Goal: Use online tool/utility: Use online tool/utility

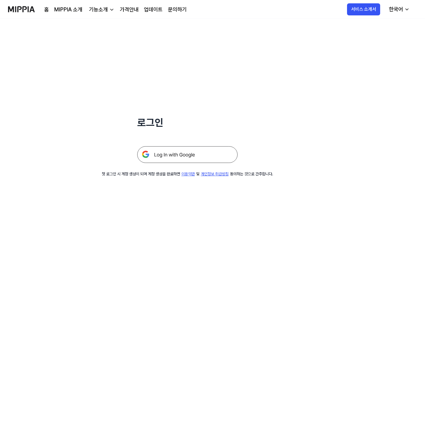
click at [177, 158] on img at bounding box center [187, 154] width 100 height 17
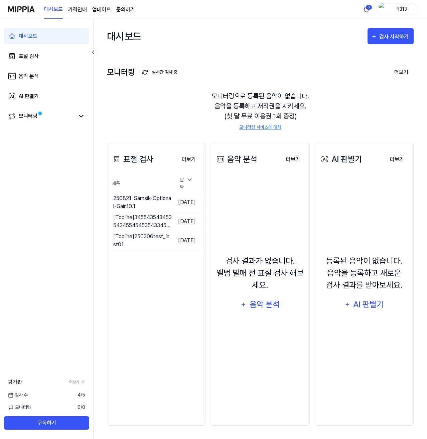
click at [146, 140] on div "표절 검사 더보기 표절 검사 제목 날짜 250821-Samsik-Optional-Gain10.1 이동하기 2025.08.21. [Topline…" at bounding box center [260, 283] width 307 height 309
click at [47, 119] on link "모니터링" at bounding box center [41, 116] width 67 height 8
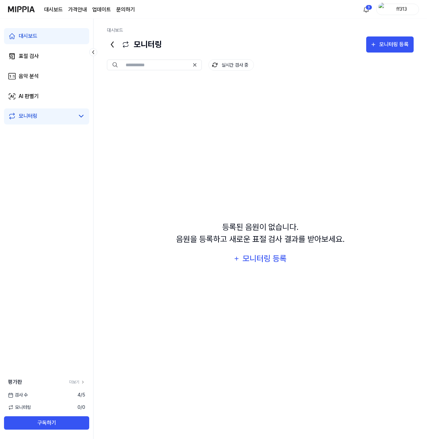
click at [78, 385] on div "평가판 더보기" at bounding box center [46, 382] width 93 height 8
click at [78, 382] on link "더보기" at bounding box center [77, 382] width 16 height 6
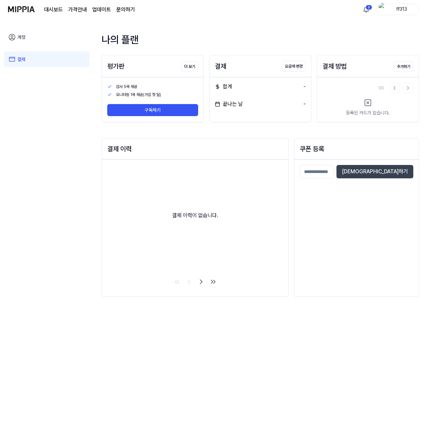
click at [145, 134] on div "나의 플랜 평가판 더 보기 검사 5곡 제공 모니터링 1곡 제공(가입 첫 달) 구독하기 결제 요금제 변경 합계 - 끝나는 날 - 결제 방법 추가…" at bounding box center [261, 168] width 318 height 272
click at [143, 114] on button "구독하기" at bounding box center [152, 110] width 91 height 12
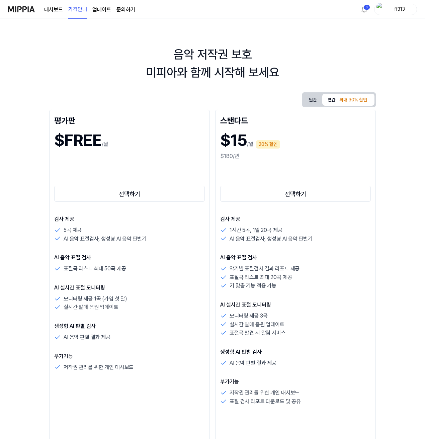
click at [109, 67] on div "음악 저작권 보호 미피아와 함께 시작해 보세요" at bounding box center [212, 63] width 425 height 36
drag, startPoint x: 64, startPoint y: 15, endPoint x: 69, endPoint y: 16, distance: 5.0
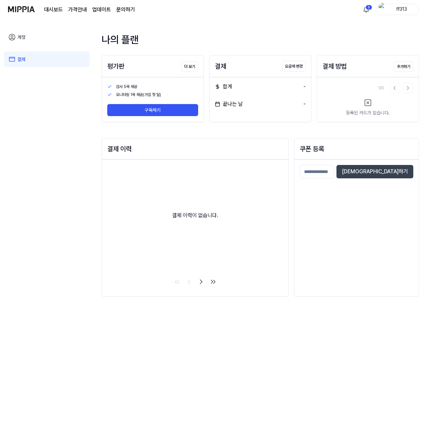
drag, startPoint x: 52, startPoint y: 41, endPoint x: 57, endPoint y: 40, distance: 5.6
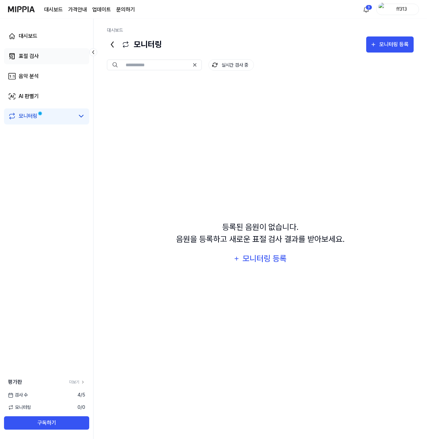
click at [41, 51] on link "표절 검사" at bounding box center [46, 56] width 85 height 16
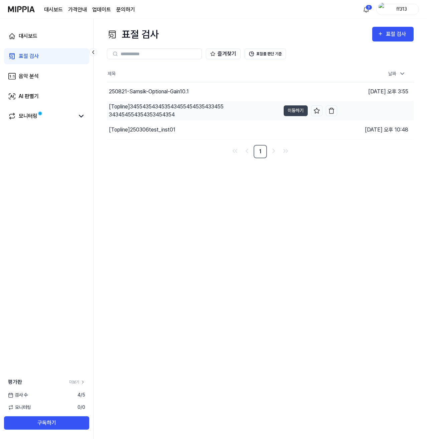
click at [166, 108] on div "[Topline] 345543543453543455454535433455343454554354353454354" at bounding box center [167, 111] width 116 height 16
click at [297, 112] on button "이동하기" at bounding box center [296, 110] width 24 height 11
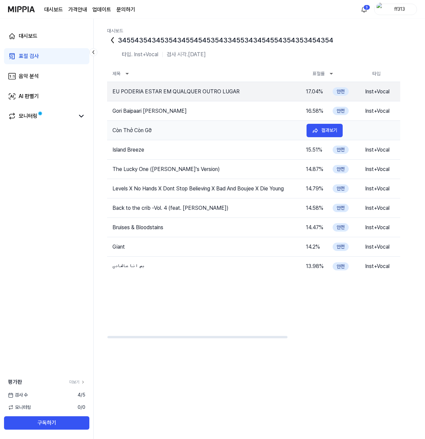
scroll to position [1, 0]
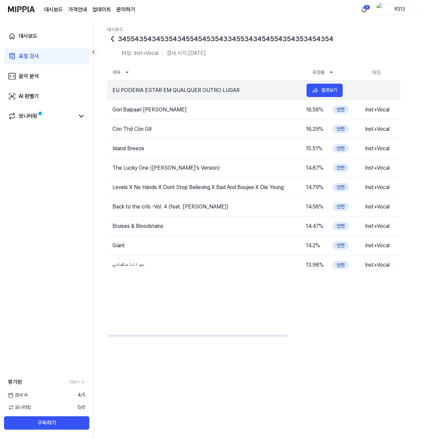
click at [163, 93] on td "EU PODERIA ESTAR EM QUALQUER OUTRO LUGAR" at bounding box center [204, 90] width 194 height 8
click at [144, 38] on div "345543543453543455454535433455343454554354353454354" at bounding box center [259, 38] width 304 height 11
click at [113, 39] on icon at bounding box center [112, 38] width 11 height 11
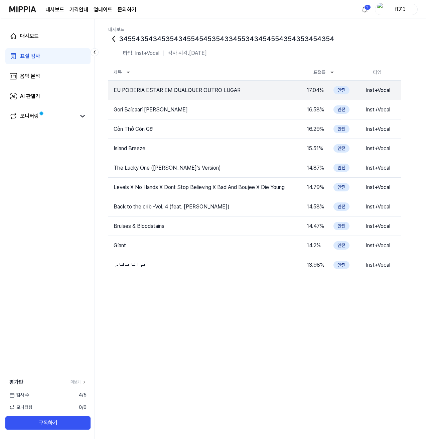
scroll to position [0, 0]
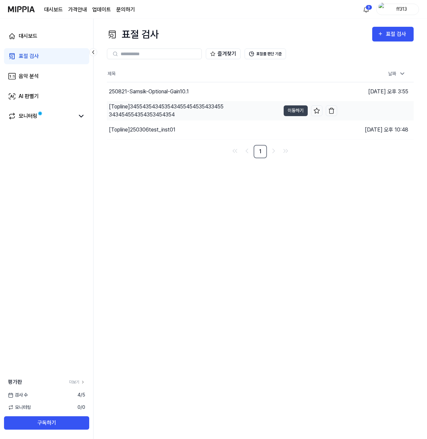
click at [149, 112] on div "[Topline] 345543543453543455454535433455343454554354353454354" at bounding box center [167, 111] width 116 height 16
click at [150, 129] on div "[Topline] 250306test_inst01" at bounding box center [142, 130] width 67 height 8
click at [155, 114] on div "[Topline] 345543543453543455454535433455343454554354353454354" at bounding box center [167, 111] width 116 height 16
click at [289, 109] on button "이동하기" at bounding box center [296, 110] width 24 height 11
click at [388, 36] on div "표절 검사" at bounding box center [397, 34] width 22 height 9
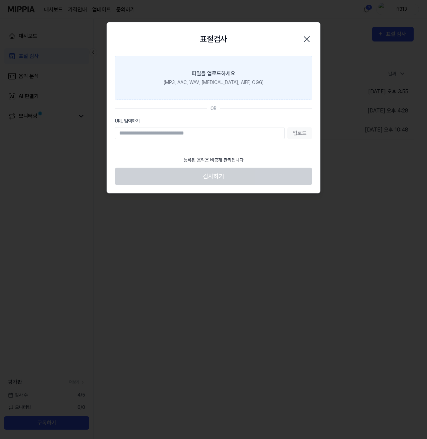
click at [171, 87] on label "파일을 업로드하세요 (MP3, AAC, WAV, FLAC, AIFF, OGG)" at bounding box center [213, 78] width 197 height 44
click at [0, 0] on input "파일을 업로드하세요 (MP3, AAC, WAV, FLAC, AIFF, OGG)" at bounding box center [0, 0] width 0 height 0
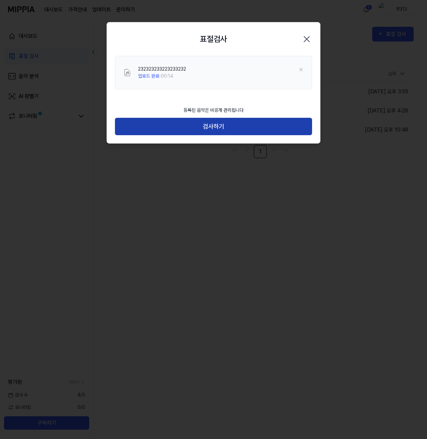
click at [177, 121] on button "검사하기" at bounding box center [213, 127] width 197 height 18
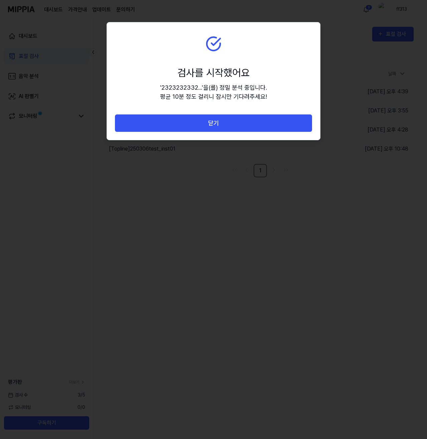
click at [177, 121] on button "닫기" at bounding box center [213, 123] width 197 height 18
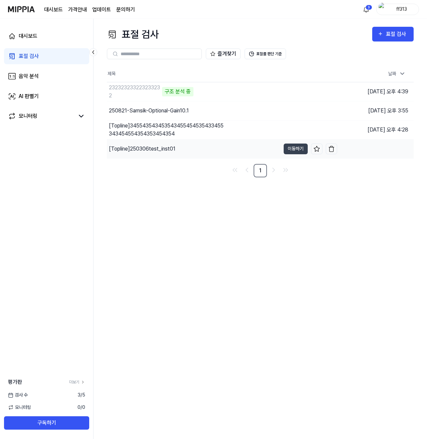
click at [136, 145] on div "[Topline] 250306test_inst01" at bounding box center [142, 149] width 67 height 8
click at [292, 148] on button "이동하기" at bounding box center [296, 148] width 24 height 11
click at [70, 108] on div "대시보드 표절 검사 음악 분석 AI 판별기 모니터링" at bounding box center [46, 76] width 93 height 115
click at [76, 111] on div "모니터링" at bounding box center [46, 116] width 85 height 16
click at [78, 116] on icon at bounding box center [81, 116] width 8 height 8
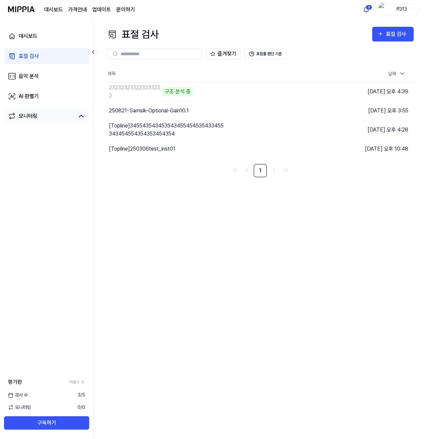
click at [78, 116] on icon at bounding box center [81, 116] width 8 height 8
click at [38, 67] on div "대시보드 표절 검사 음악 분석 AI 판별기 모니터링" at bounding box center [46, 76] width 93 height 115
click at [37, 71] on link "음악 분석" at bounding box center [46, 76] width 85 height 16
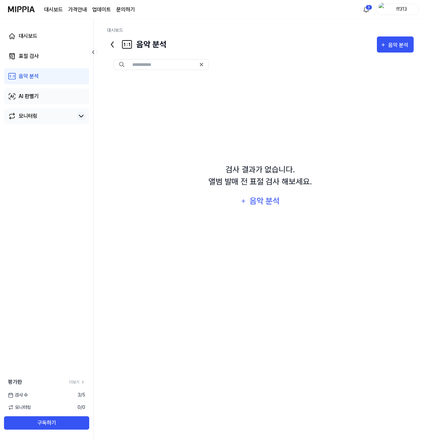
click at [43, 104] on link "AI 판별기" at bounding box center [46, 96] width 85 height 16
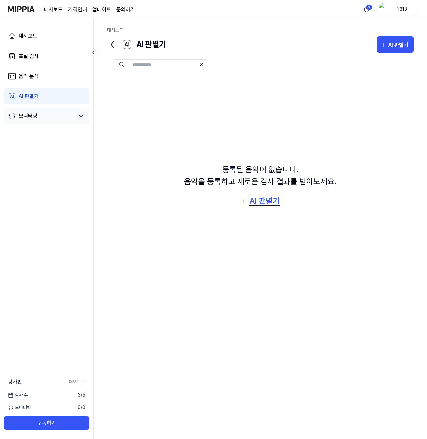
click at [264, 200] on div "AI 판별기" at bounding box center [265, 201] width 32 height 13
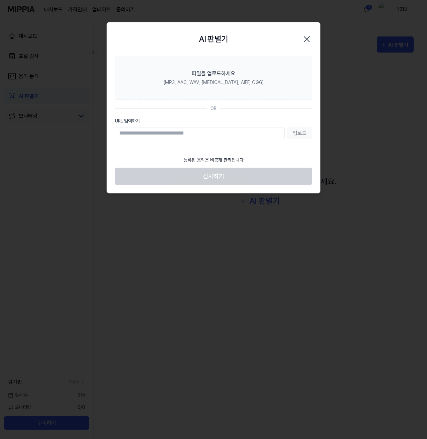
click at [312, 39] on icon "button" at bounding box center [307, 39] width 11 height 11
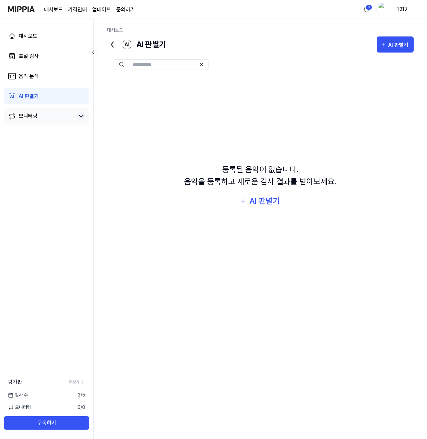
click at [166, 63] on input "text" at bounding box center [164, 65] width 64 height 6
click at [168, 104] on div "등록된 음악이 없습니다. 음악을 등록하고 새로운 검사 결과를 받아보세요. AI 판별기" at bounding box center [260, 186] width 307 height 219
drag, startPoint x: 260, startPoint y: 170, endPoint x: 260, endPoint y: 181, distance: 11.0
click at [259, 170] on div "등록된 음악이 없습니다. 음악을 등록하고 새로운 검사 결과를 받아보세요." at bounding box center [260, 176] width 153 height 24
click at [261, 197] on div "AI 판별기" at bounding box center [265, 201] width 32 height 13
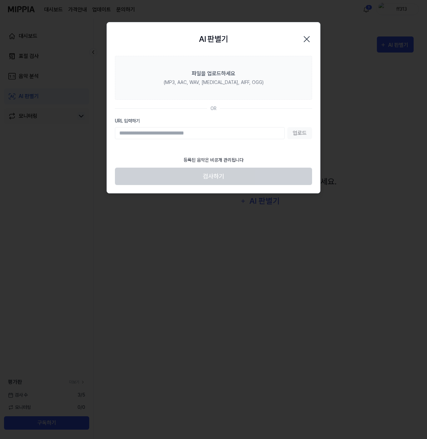
click at [307, 41] on icon "button" at bounding box center [307, 39] width 11 height 11
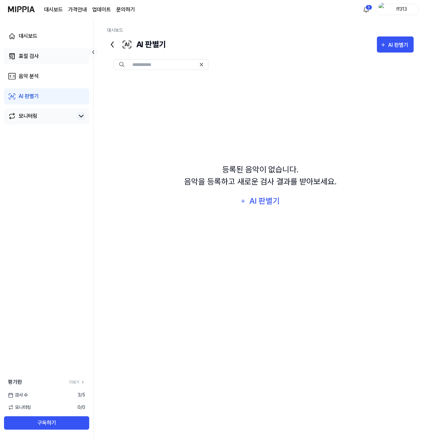
click at [23, 58] on div "표절 검사" at bounding box center [29, 56] width 20 height 8
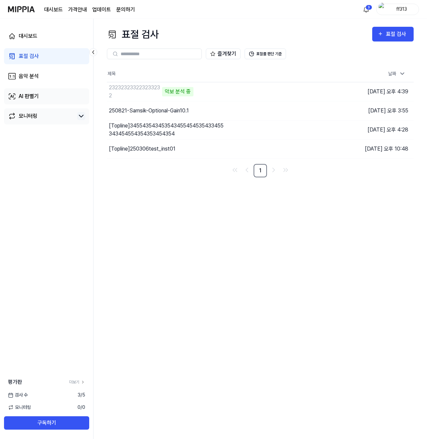
click at [26, 99] on div "AI 판별기" at bounding box center [29, 96] width 20 height 8
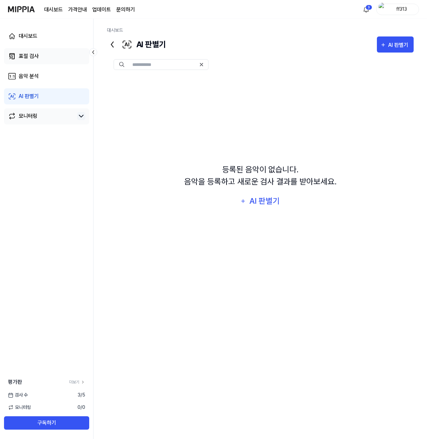
click at [32, 61] on link "표절 검사" at bounding box center [46, 56] width 85 height 16
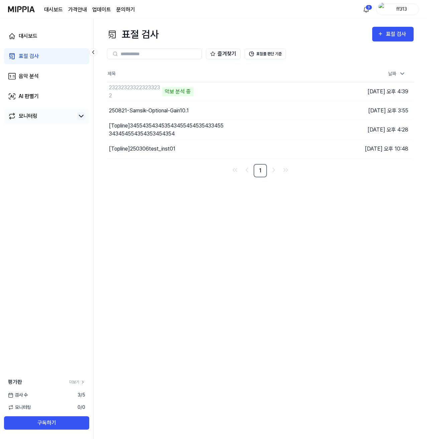
click at [83, 8] on page\) "가격안내" at bounding box center [77, 10] width 19 height 8
click at [140, 184] on div "표절 검사 표절 검사 표절 검사 음악 분석 AI 판별기 즐겨찾기 표절률 판단 기준 제목 날짜 232323233223233232 5% 이동하기 …" at bounding box center [261, 229] width 334 height 420
click at [139, 89] on div "232323233223233232" at bounding box center [135, 92] width 52 height 16
click at [296, 91] on td "232323233223233232 해당 악기가 없습니다 이동하기" at bounding box center [222, 91] width 230 height 19
click at [141, 87] on div "232323233223233232" at bounding box center [135, 92] width 52 height 16
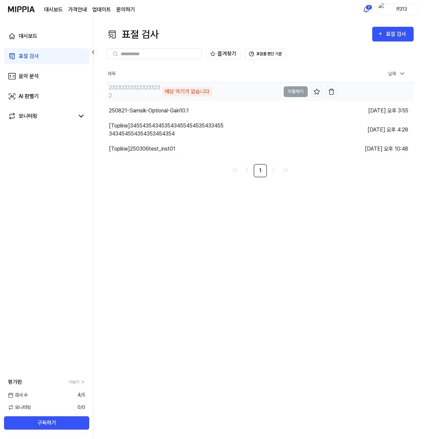
click at [149, 89] on div "232323233223233232" at bounding box center [135, 92] width 52 height 16
click at [269, 48] on div "즐겨찾기 표절률 판단 기준" at bounding box center [260, 54] width 307 height 24
click at [270, 55] on button "표절률 판단 기준" at bounding box center [265, 53] width 41 height 11
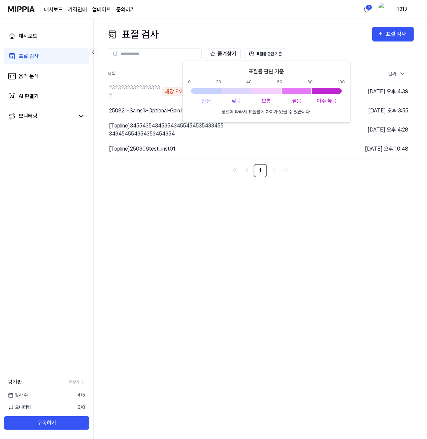
click at [323, 43] on div "즐겨찾기 표절률 판단 기준" at bounding box center [260, 54] width 307 height 24
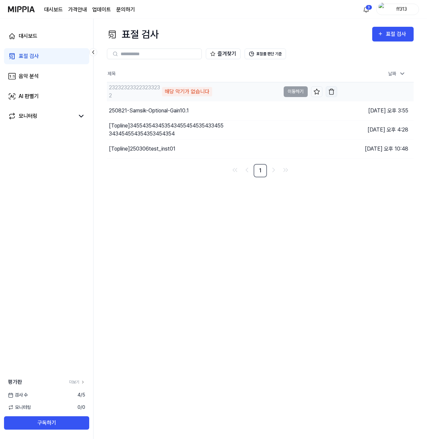
click at [332, 90] on img "button" at bounding box center [331, 91] width 7 height 7
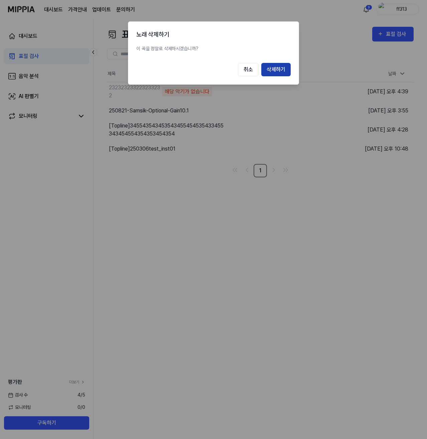
click at [281, 66] on button "삭제하기" at bounding box center [276, 69] width 29 height 13
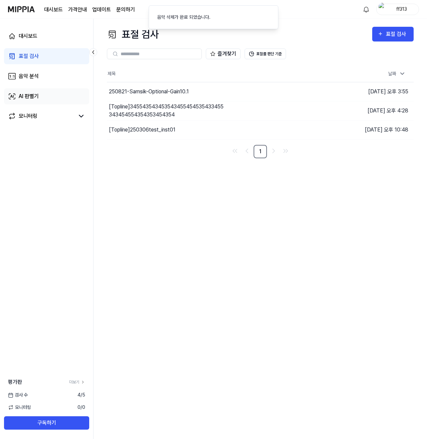
click at [40, 103] on link "AI 판별기" at bounding box center [46, 96] width 85 height 16
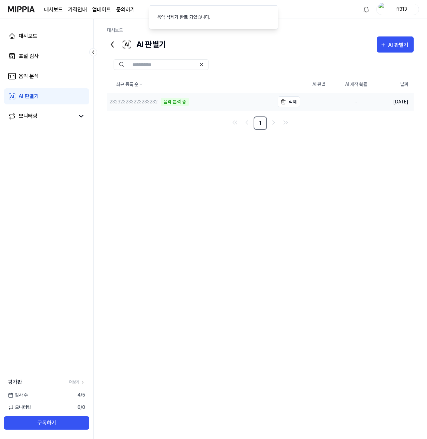
click at [138, 104] on div "232323233223233232" at bounding box center [134, 101] width 48 height 7
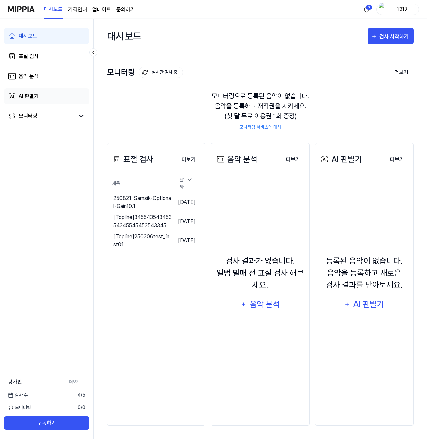
click at [37, 98] on div "AI 판별기" at bounding box center [29, 96] width 20 height 8
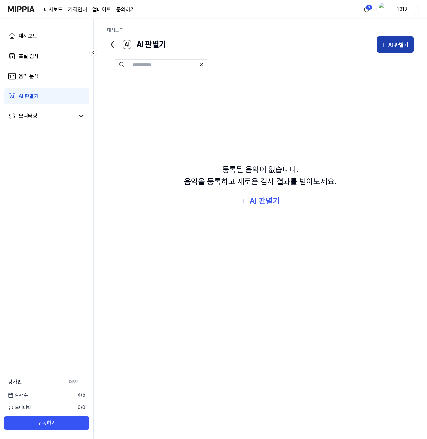
click at [394, 44] on div "AI 판별기" at bounding box center [400, 45] width 22 height 9
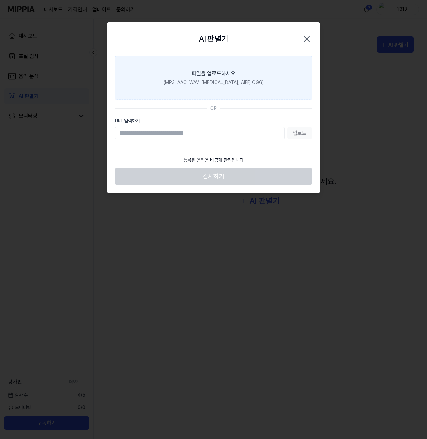
click at [214, 77] on div "파일을 업로드하세요" at bounding box center [213, 74] width 43 height 8
click at [0, 0] on input "파일을 업로드하세요 (MP3, AAC, WAV, FLAC, AIFF, OGG)" at bounding box center [0, 0] width 0 height 0
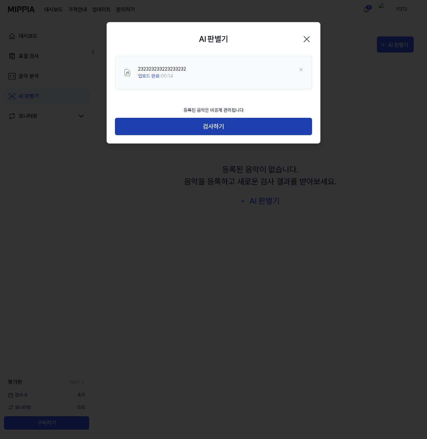
click at [140, 119] on button "검사하기" at bounding box center [213, 127] width 197 height 18
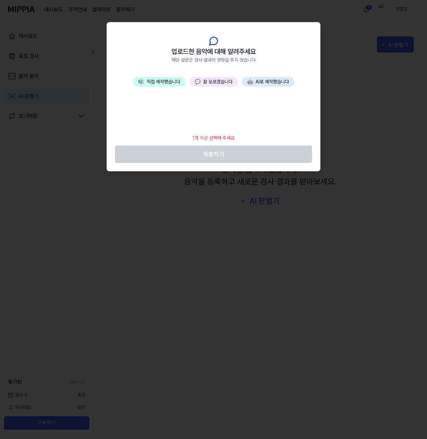
click at [164, 81] on button "🎼 직접 제작했습니다" at bounding box center [159, 82] width 53 height 10
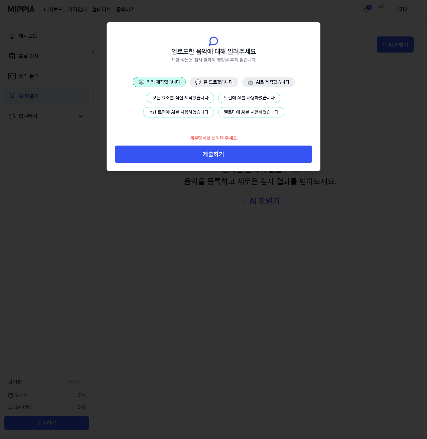
click at [184, 100] on button "모든 요소를 직접 제작했습니다" at bounding box center [181, 98] width 68 height 10
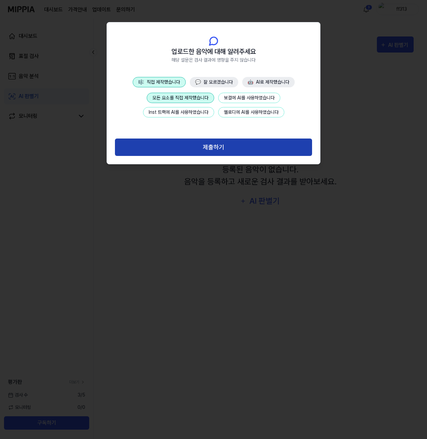
click at [195, 138] on button "제출하기" at bounding box center [213, 147] width 197 height 18
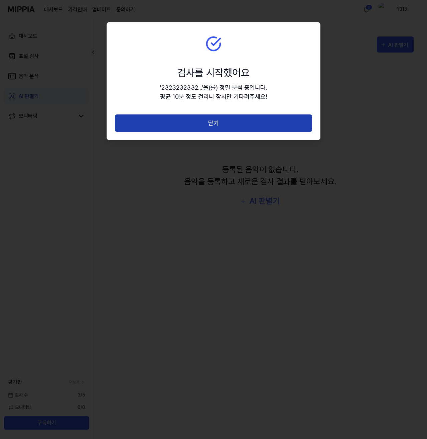
click at [192, 120] on button "닫기" at bounding box center [213, 123] width 197 height 18
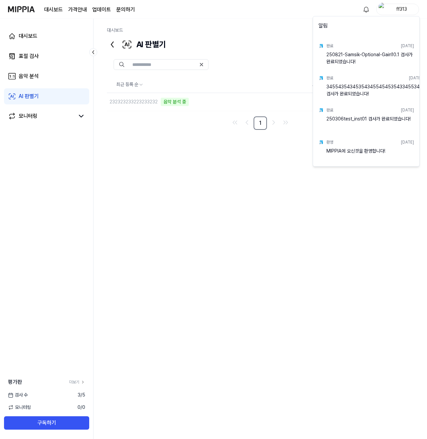
click at [366, 9] on html "대시보드 가격안내 업데이트 문의하기 ff313 대시보드 표절 검사 음악 분석 AI 판별기 모니터링 평가판 더보기 검사 수 3 / 5 모니터링 …" at bounding box center [213, 219] width 427 height 439
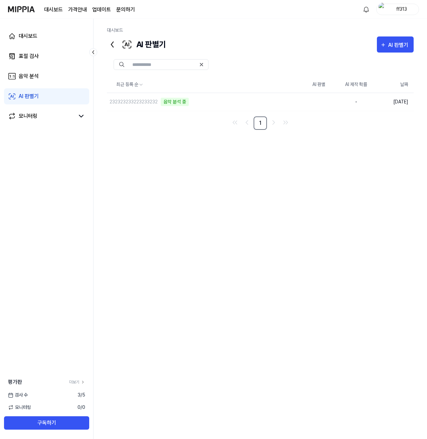
click at [239, 26] on div "대시보드 AI 판별기 AI 판별기 표절 검사 음악 분석 AI 판별기 최근 등록 순 AI 판별 AI 제작 확률 날짜 232323233223233…" at bounding box center [261, 229] width 334 height 420
click at [142, 172] on div "최근 등록 순 AI 판별 AI 제작 확률 날짜 232323233223233232 음악 분석 중 삭제 - 2025.09.04. 1" at bounding box center [260, 219] width 307 height 285
click at [156, 96] on div "232323233223233232 음악 분석 중" at bounding box center [191, 102] width 168 height 18
click at [151, 100] on div "232323233223233232" at bounding box center [134, 101] width 48 height 7
click at [289, 103] on button "삭제" at bounding box center [289, 101] width 22 height 11
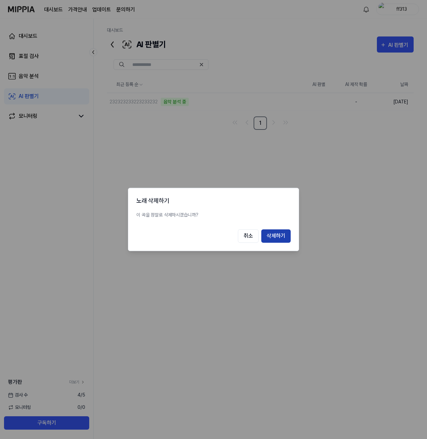
click at [279, 239] on button "삭제하기" at bounding box center [276, 235] width 29 height 13
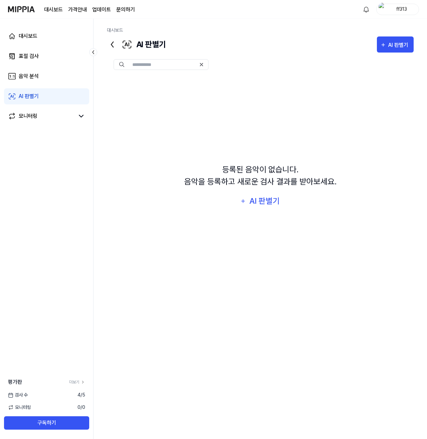
click at [52, 100] on link "AI 판별기" at bounding box center [46, 96] width 85 height 16
click at [364, 13] on html "대시보드 가격안내 업데이트 문의하기 ff313 대시보드 표절 검사 음악 분석 AI 판별기 모니터링 평가판 더보기 검사 [DATE] 모니터링 0…" at bounding box center [213, 219] width 427 height 439
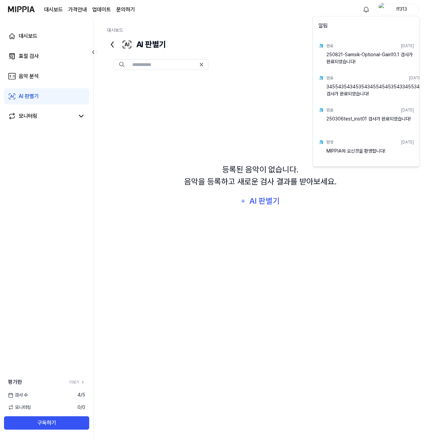
click at [362, 9] on html "대시보드 가격안내 업데이트 문의하기 ff313 대시보드 표절 검사 음악 분석 AI 판별기 모니터링 평가판 더보기 검사 [DATE] 모니터링 0…" at bounding box center [213, 219] width 427 height 439
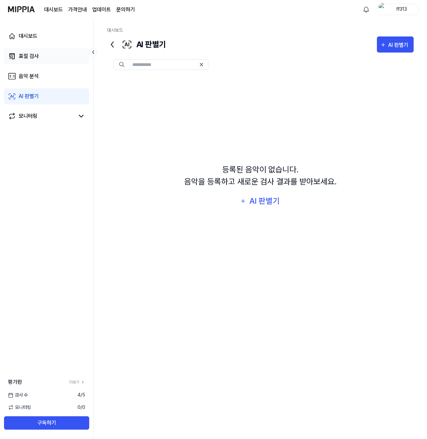
click at [24, 59] on div "표절 검사" at bounding box center [29, 56] width 20 height 8
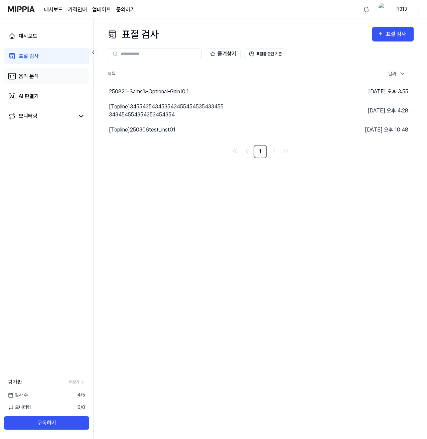
click at [35, 81] on link "음악 분석" at bounding box center [46, 76] width 85 height 16
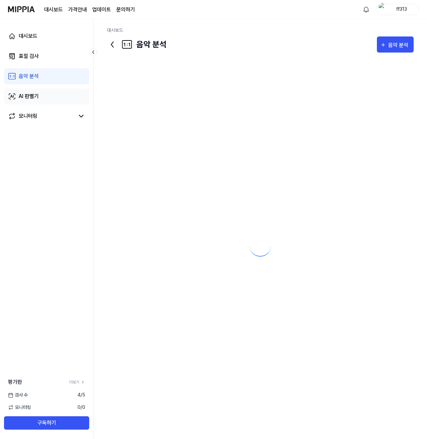
click at [41, 95] on link "AI 판별기" at bounding box center [46, 96] width 85 height 16
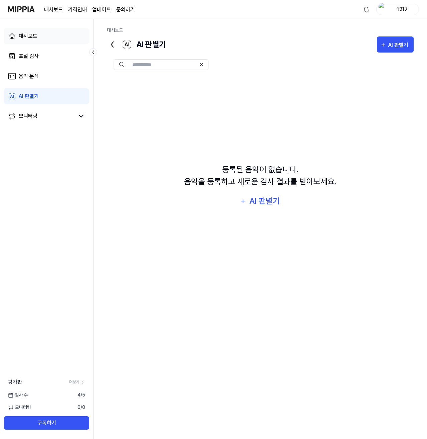
click at [45, 42] on link "대시보드" at bounding box center [46, 36] width 85 height 16
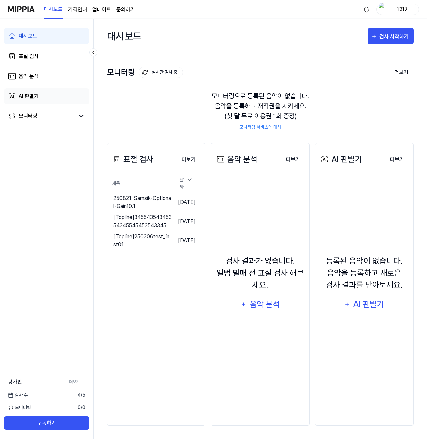
click at [44, 91] on link "AI 판별기" at bounding box center [46, 96] width 85 height 16
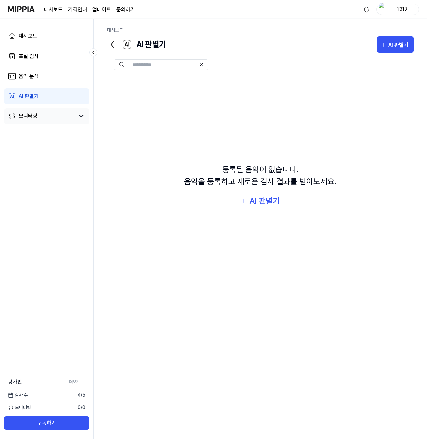
click at [43, 119] on link "모니터링" at bounding box center [41, 116] width 67 height 8
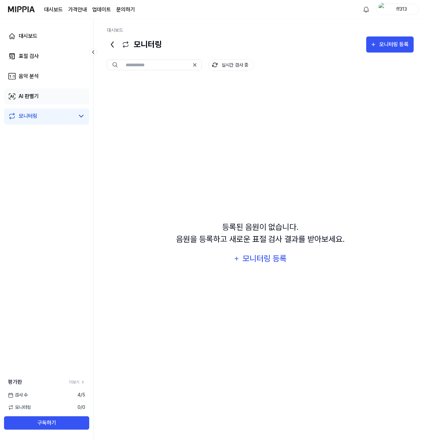
click at [44, 99] on link "AI 판별기" at bounding box center [46, 96] width 85 height 16
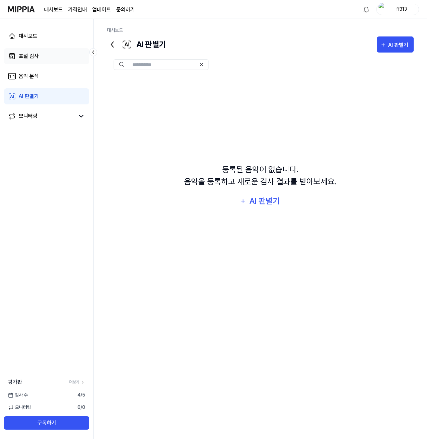
drag, startPoint x: 48, startPoint y: 64, endPoint x: 57, endPoint y: 61, distance: 8.5
click at [48, 63] on link "표절 검사" at bounding box center [46, 56] width 85 height 16
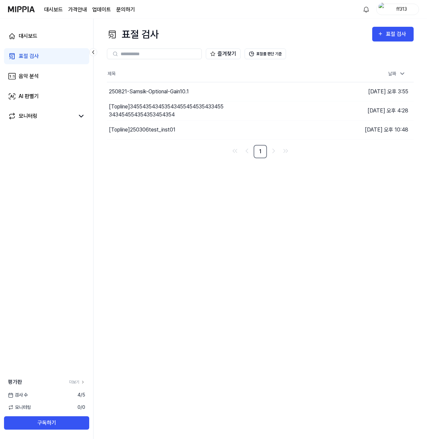
click at [179, 29] on div "표절 검사 표절 검사" at bounding box center [260, 34] width 307 height 15
click at [271, 51] on button "표절률 판단 기준" at bounding box center [265, 53] width 41 height 11
click at [58, 8] on link "대시보드" at bounding box center [53, 10] width 19 height 8
